Goal: Transaction & Acquisition: Download file/media

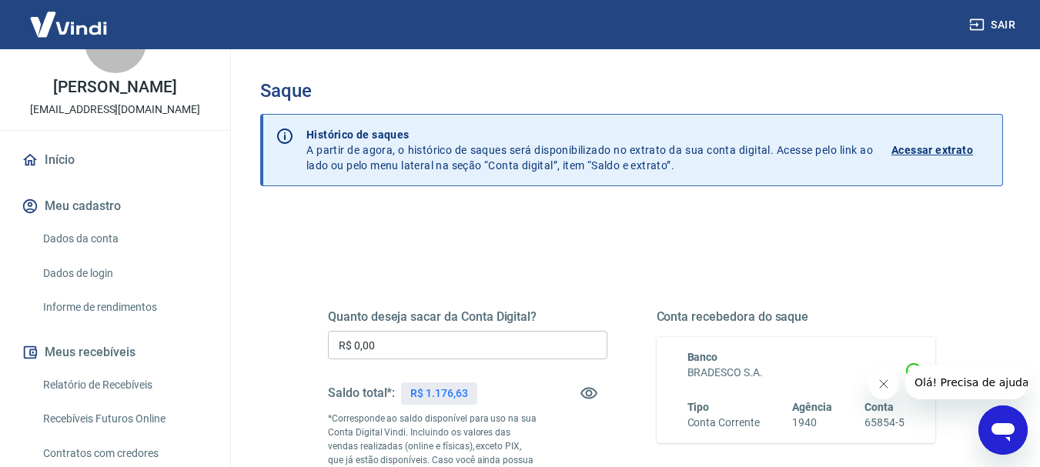
scroll to position [77, 0]
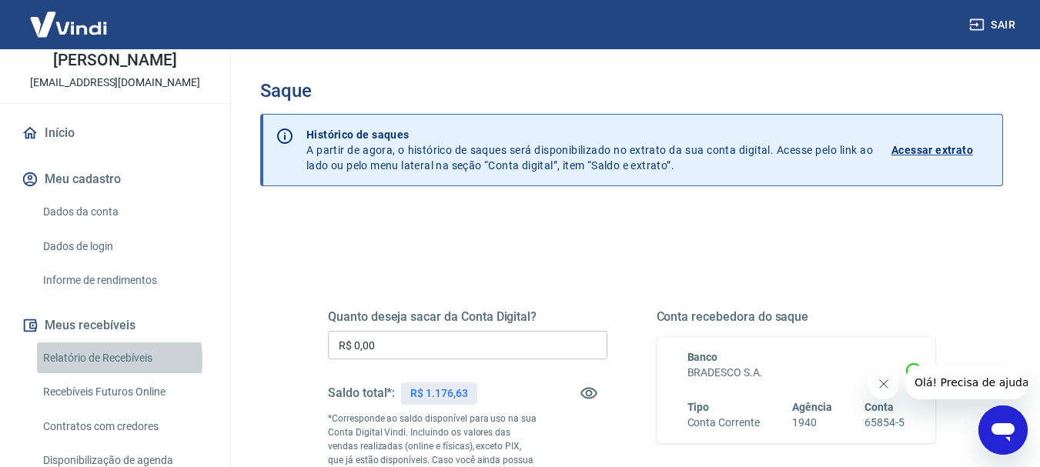
click at [99, 374] on link "Relatório de Recebíveis" at bounding box center [124, 359] width 175 height 32
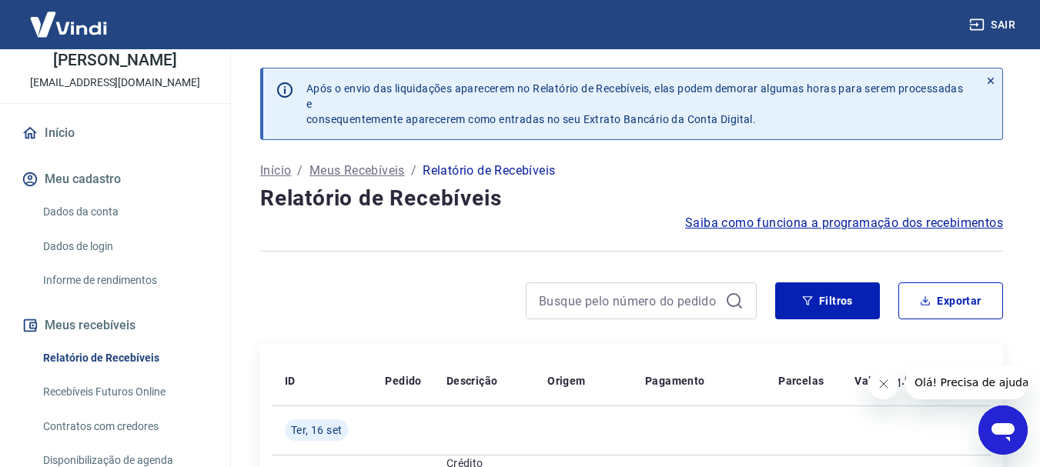
scroll to position [77, 0]
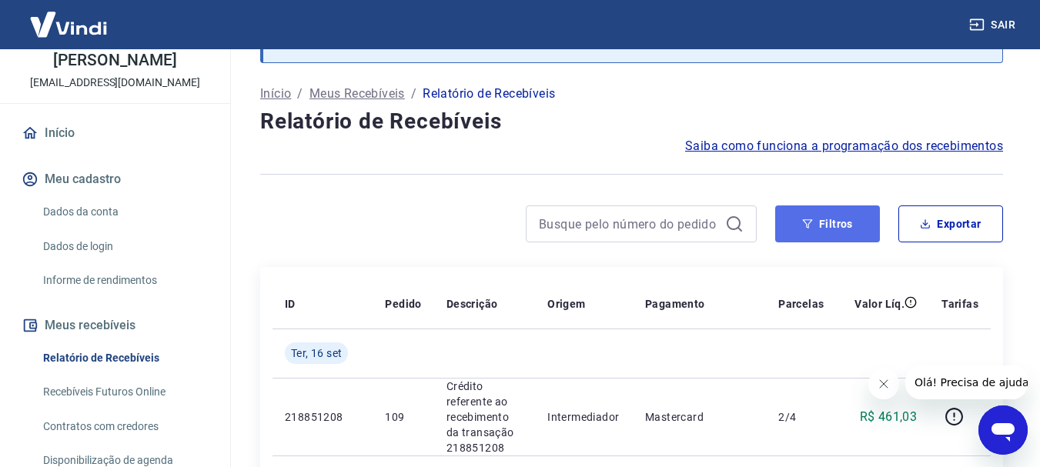
click at [825, 232] on button "Filtros" at bounding box center [828, 224] width 105 height 37
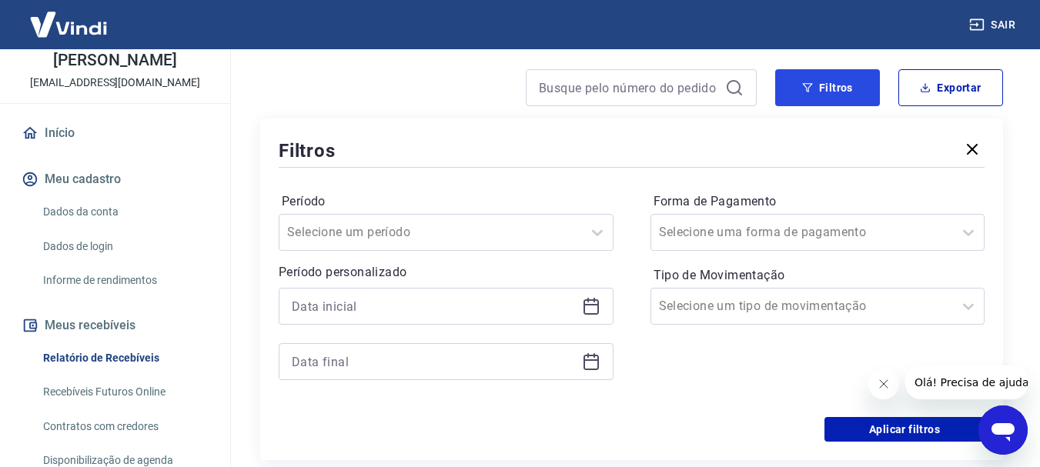
scroll to position [231, 0]
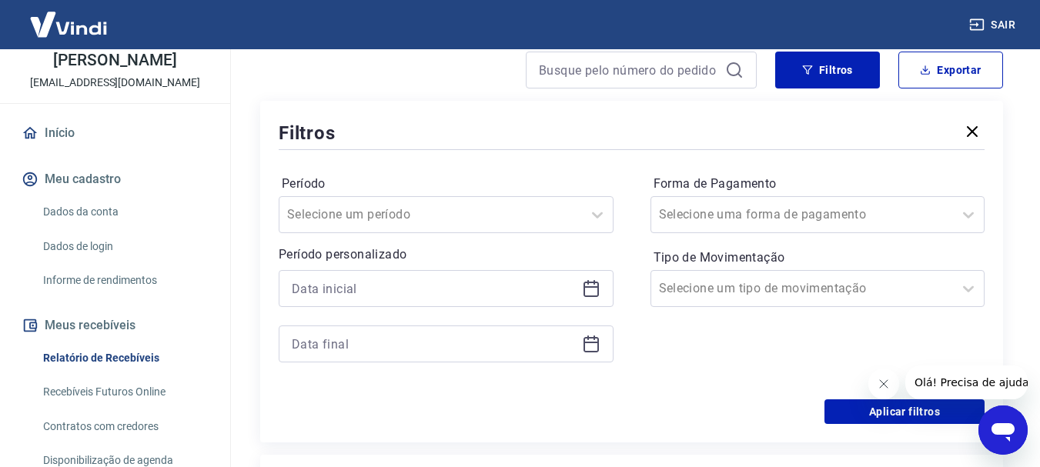
click at [599, 293] on icon at bounding box center [591, 289] width 18 height 18
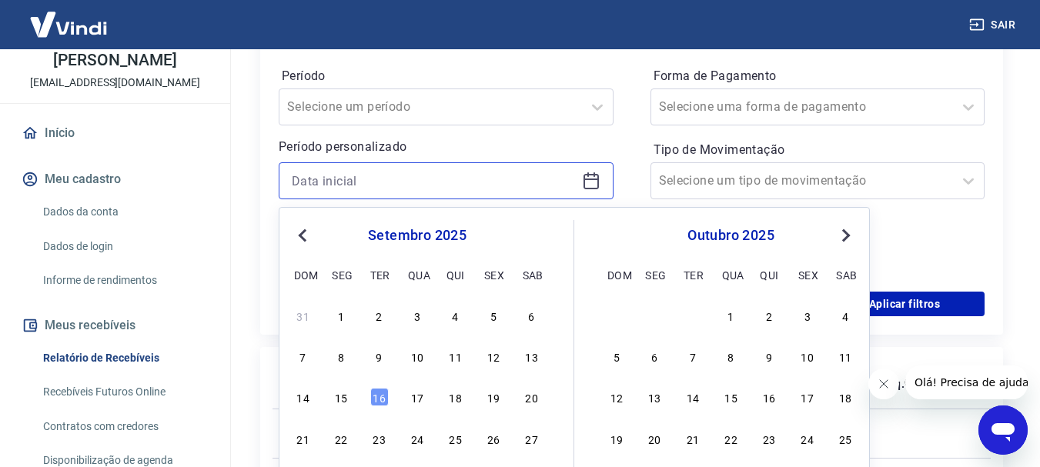
scroll to position [385, 0]
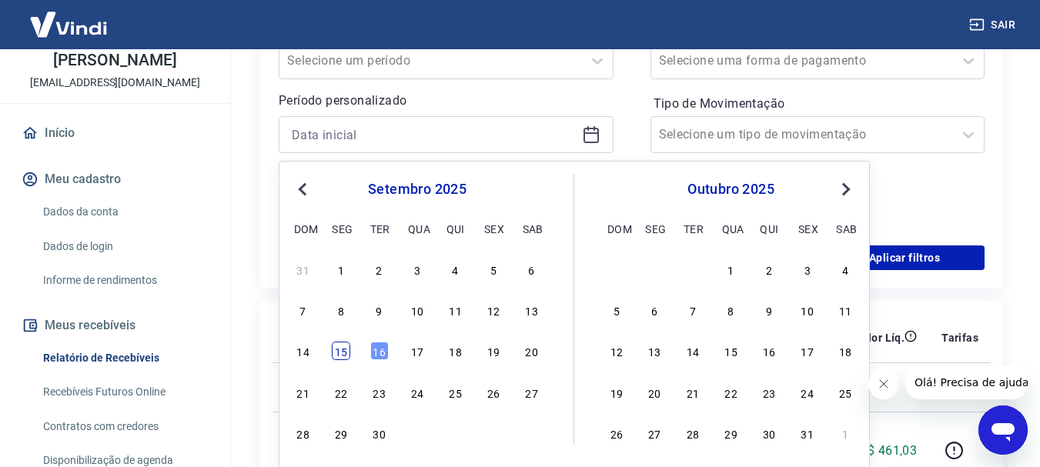
click at [349, 353] on div "15" at bounding box center [341, 351] width 18 height 18
type input "15/09/2025"
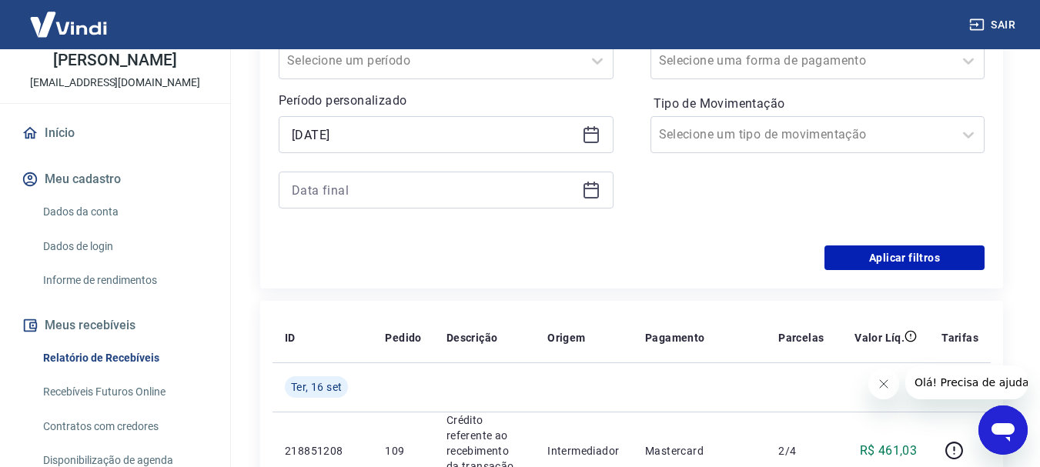
click at [593, 189] on icon at bounding box center [591, 189] width 15 height 2
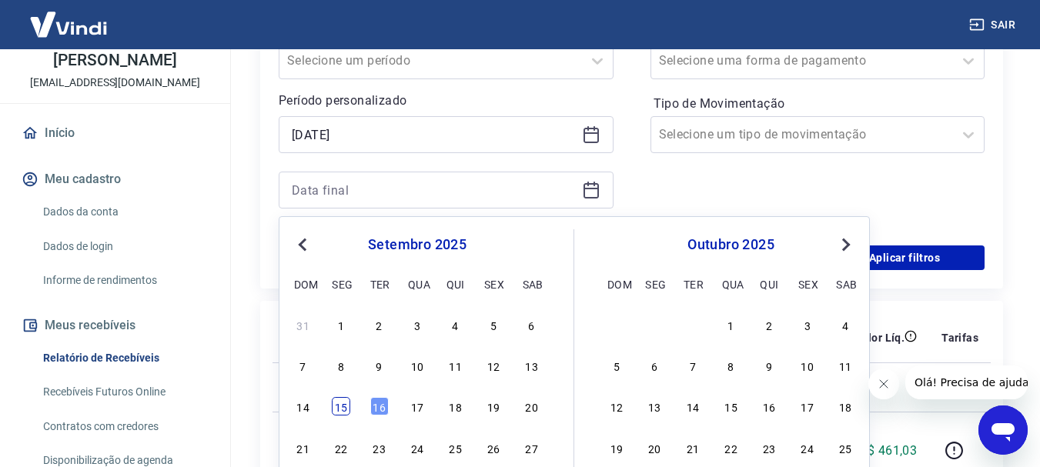
click at [336, 405] on div "15" at bounding box center [341, 406] width 18 height 18
type input "15/09/2025"
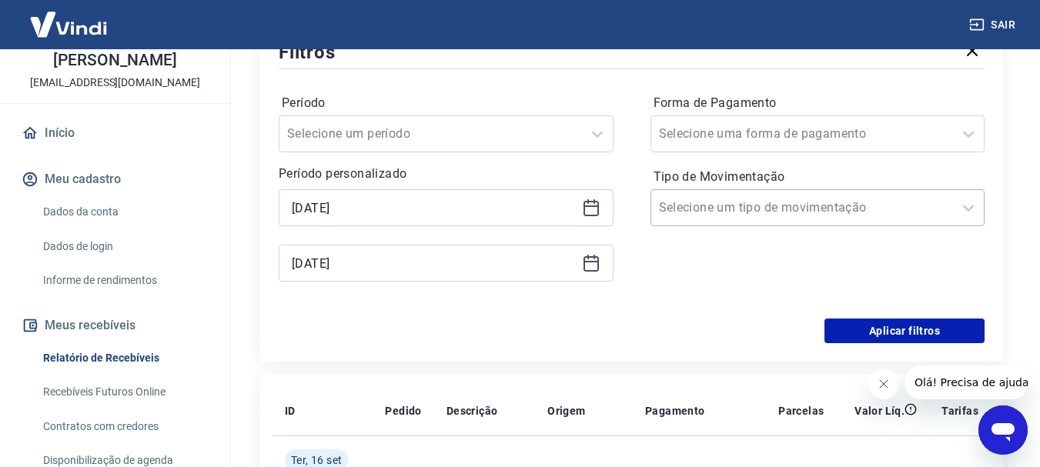
scroll to position [308, 0]
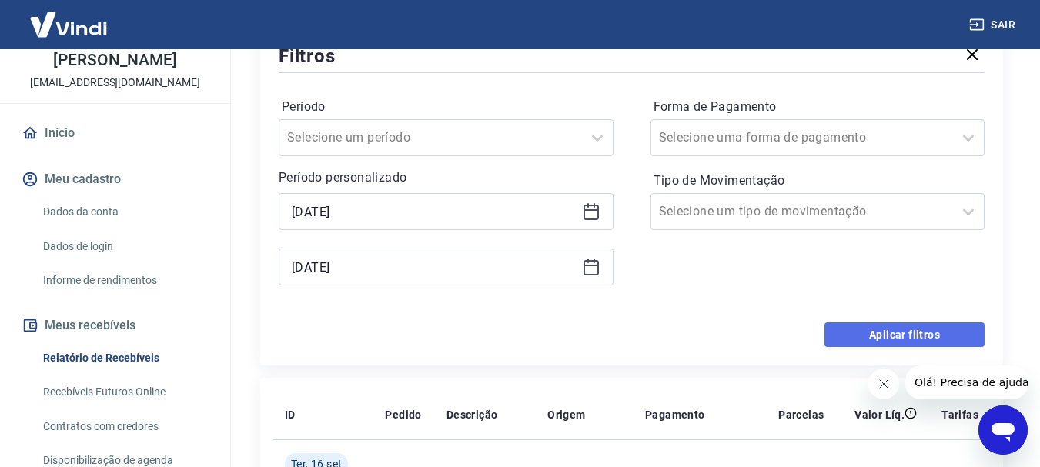
click at [870, 336] on button "Aplicar filtros" at bounding box center [905, 335] width 160 height 25
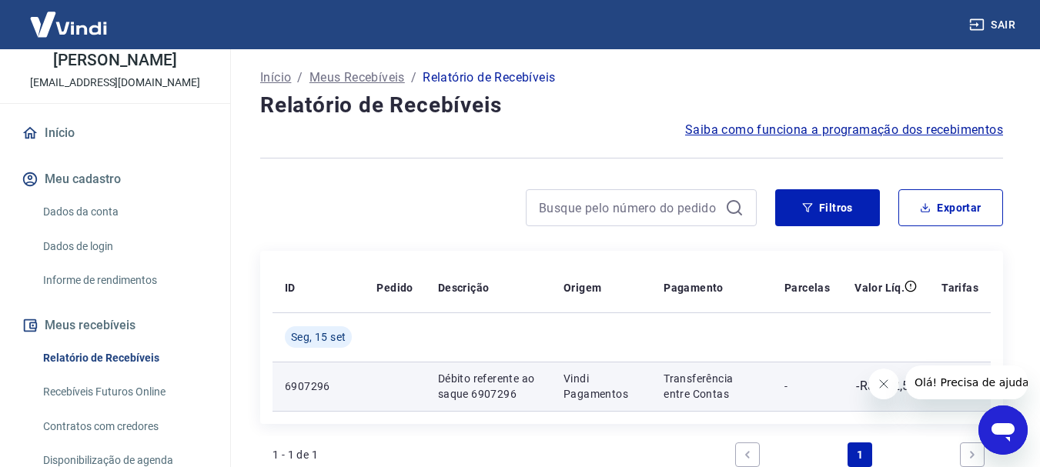
scroll to position [59, 0]
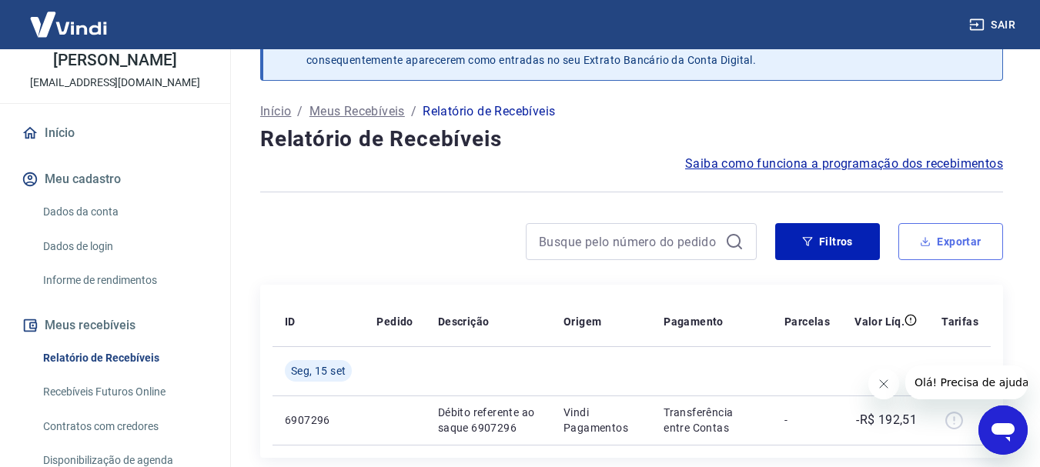
click at [964, 243] on button "Exportar" at bounding box center [951, 241] width 105 height 37
click at [964, 243] on div "Exportar Período Hoje Última semana Últimos 15 dias Últimos 30 dias Últimos 90 …" at bounding box center [520, 233] width 1040 height 467
type input "15/09/2025"
click at [927, 234] on button "Exportar" at bounding box center [951, 241] width 105 height 37
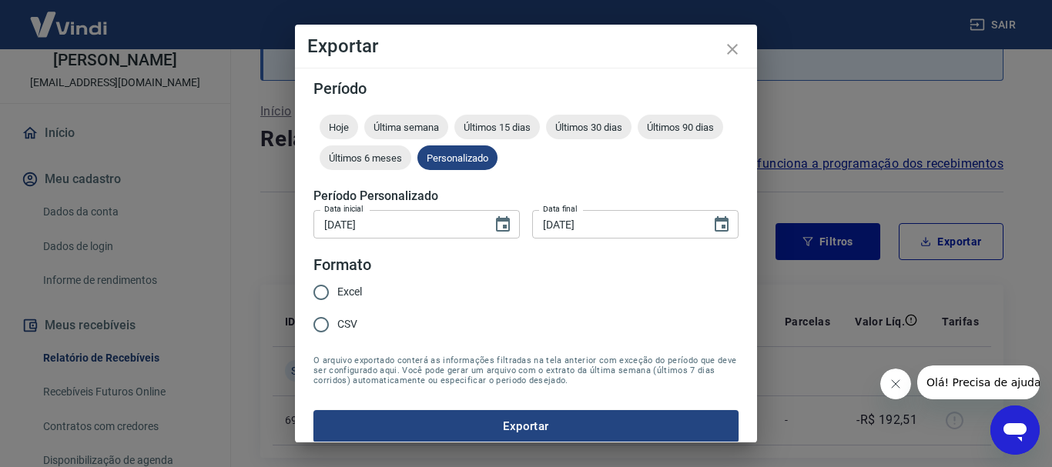
click at [347, 294] on span "Excel" at bounding box center [349, 292] width 25 height 16
click at [337, 294] on input "Excel" at bounding box center [321, 292] width 32 height 32
radio input "true"
click at [390, 429] on button "Exportar" at bounding box center [525, 426] width 425 height 32
